Goal: Check status

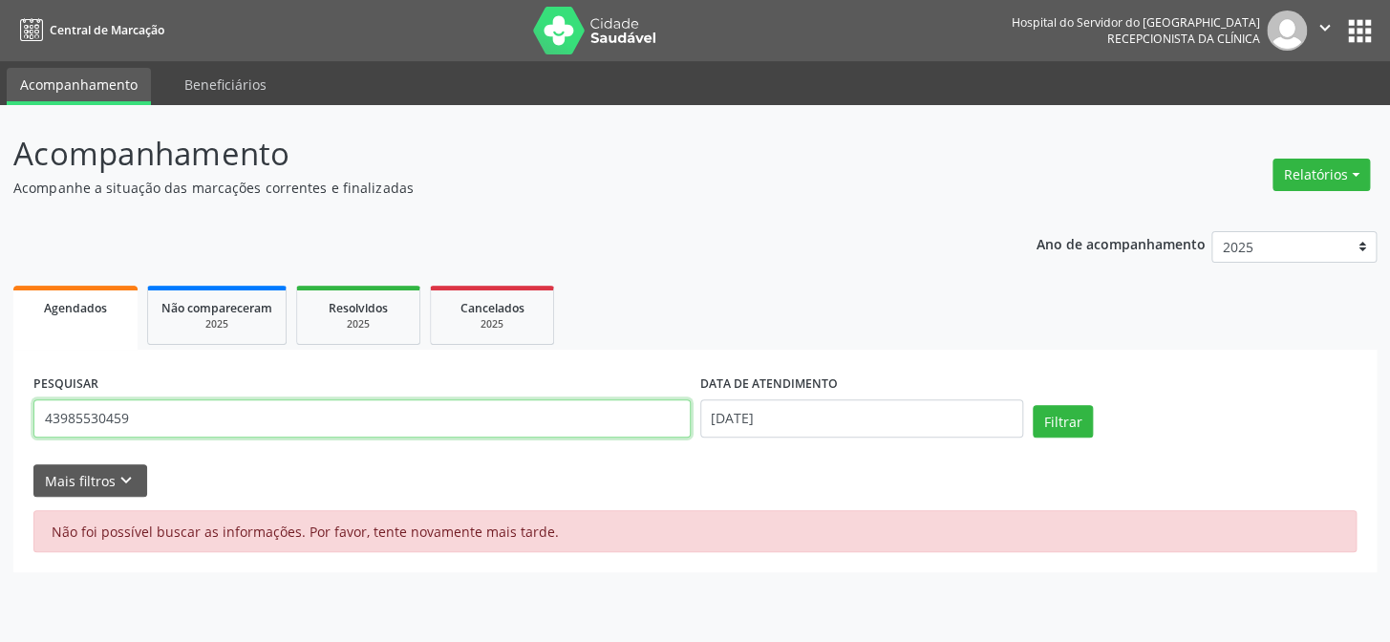
click at [238, 417] on input "43985530459" at bounding box center [361, 418] width 657 height 38
type input "4"
type input "divanize [PERSON_NAME]"
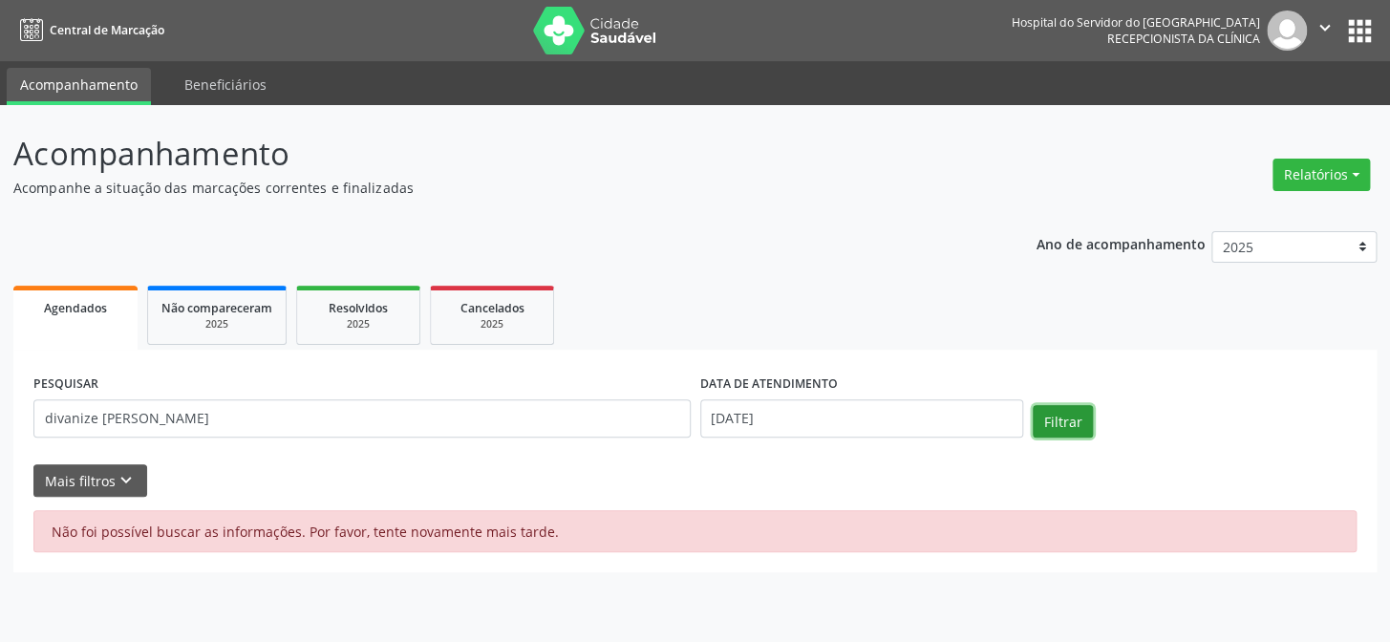
click at [1054, 420] on button "Filtrar" at bounding box center [1063, 421] width 60 height 32
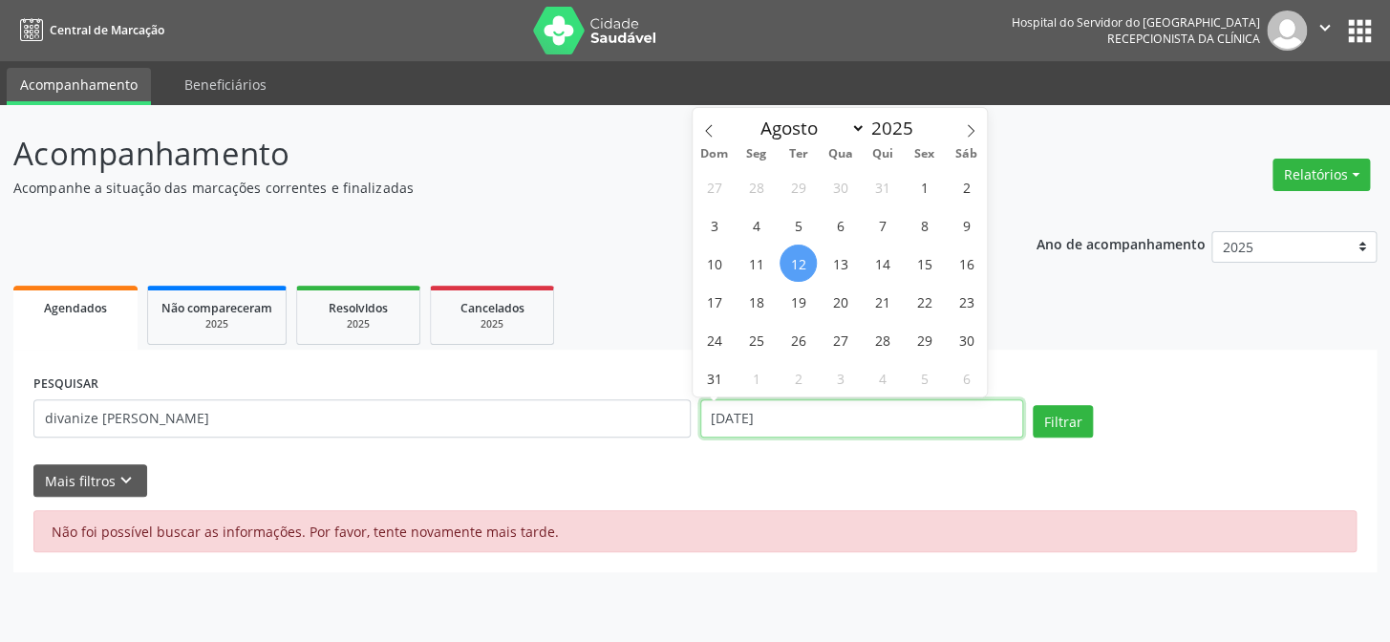
drag, startPoint x: 823, startPoint y: 415, endPoint x: 690, endPoint y: 427, distance: 133.4
click at [690, 427] on div "PESQUISAR divanize [PERSON_NAME] DATA DE ATENDIMENTO [DATE] Filtrar" at bounding box center [695, 410] width 1333 height 81
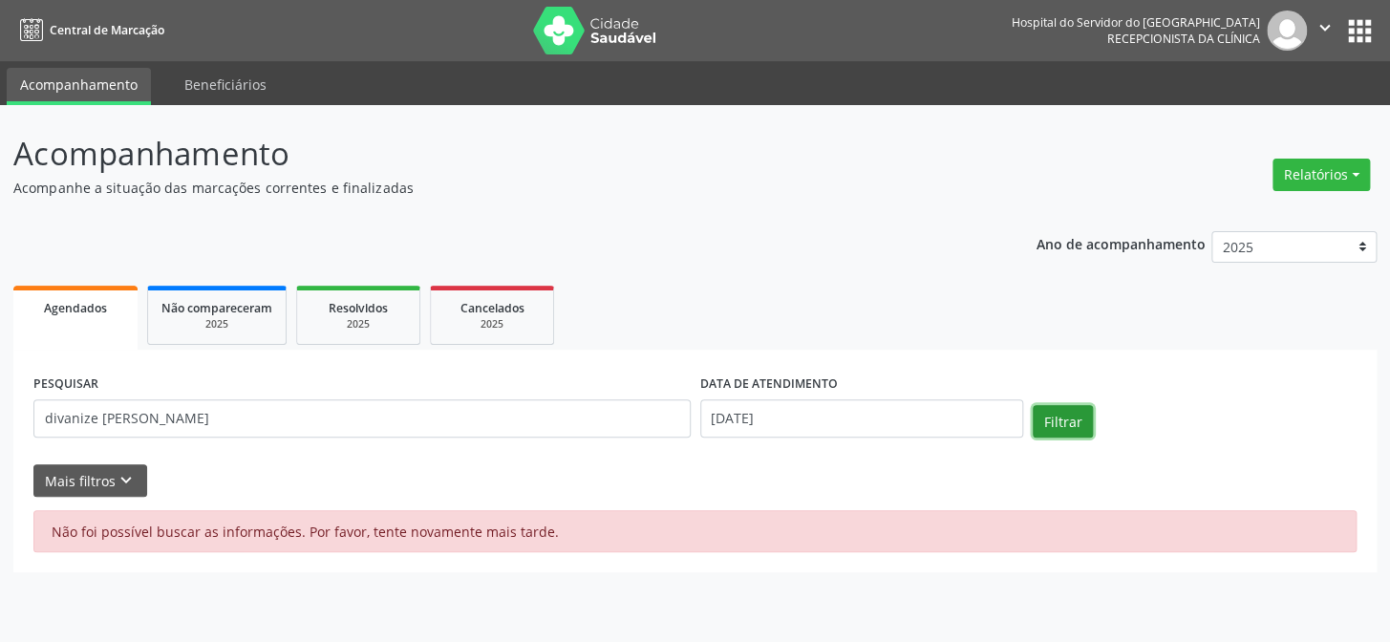
click at [1052, 420] on button "Filtrar" at bounding box center [1063, 421] width 60 height 32
click at [1071, 422] on button "Filtrar" at bounding box center [1063, 421] width 60 height 32
